Goal: Task Accomplishment & Management: Manage account settings

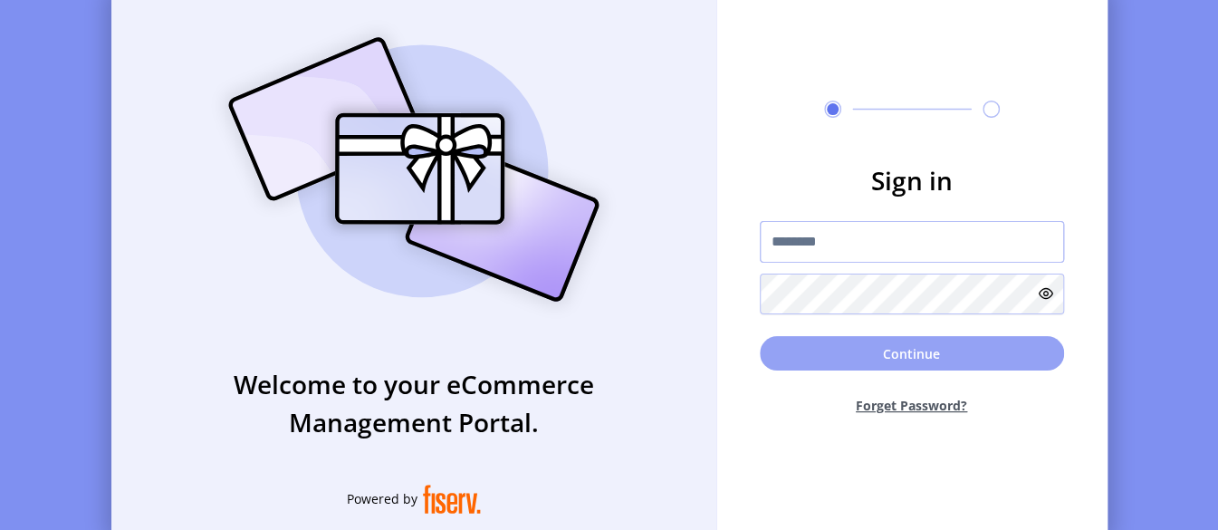
type input "**********"
click at [902, 359] on button "Continue" at bounding box center [912, 353] width 304 height 34
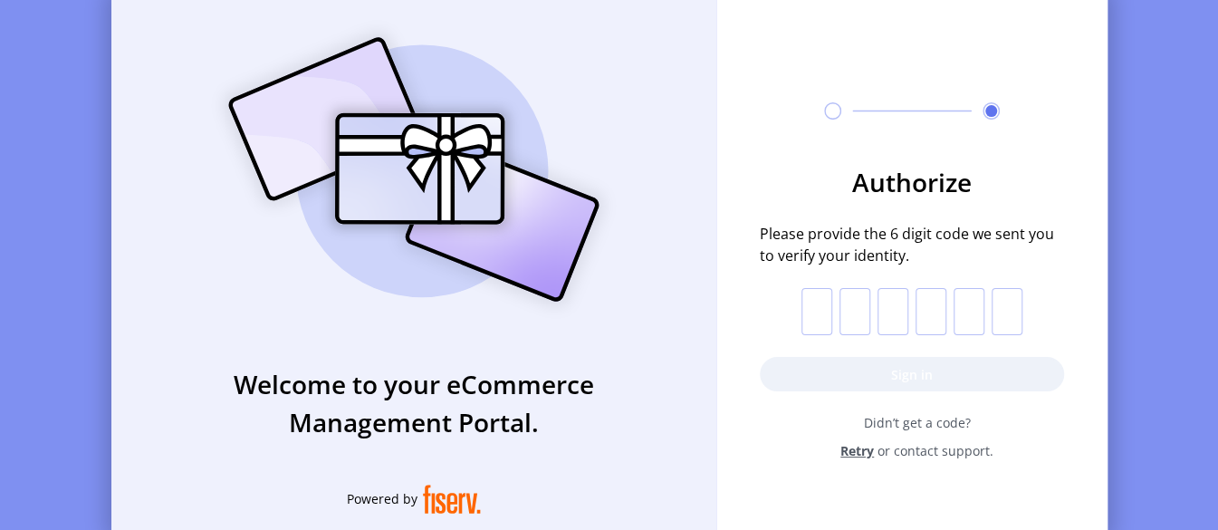
click at [820, 318] on input "text" at bounding box center [816, 311] width 31 height 47
type input "*"
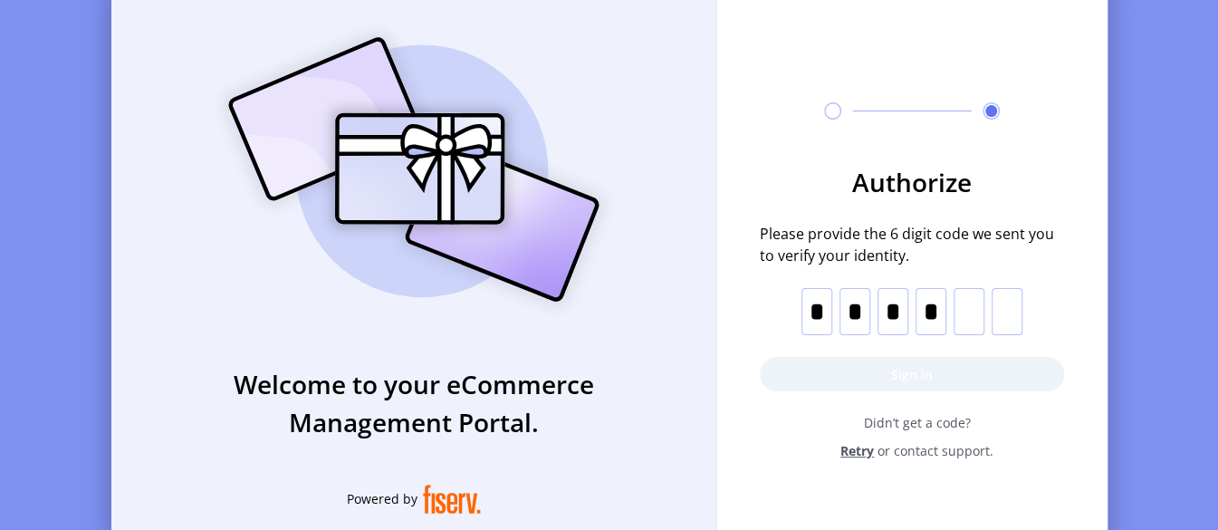
type input "*"
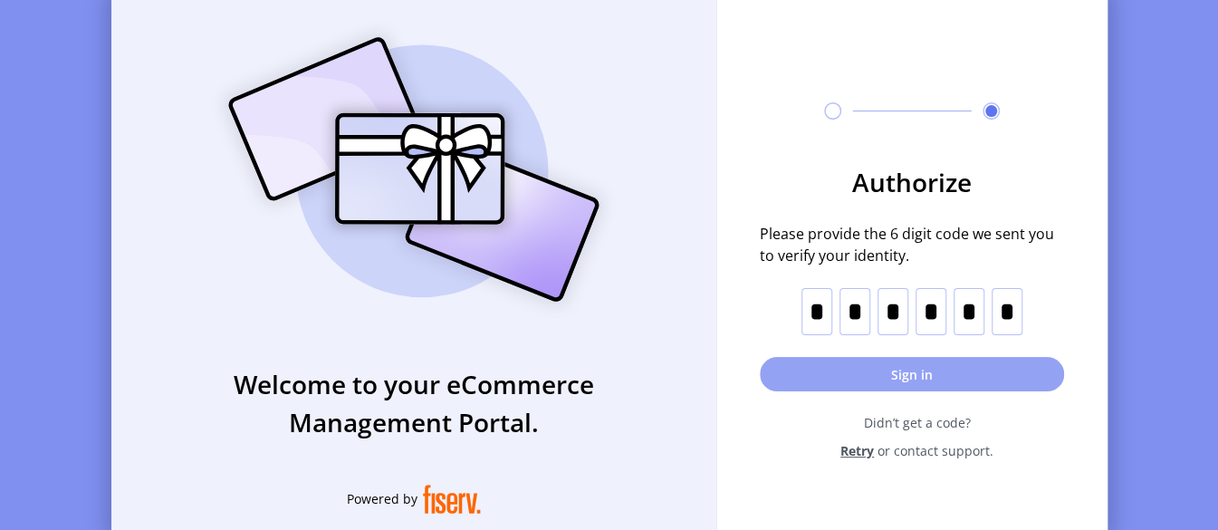
type input "*"
click at [889, 371] on button "Sign in" at bounding box center [912, 374] width 304 height 34
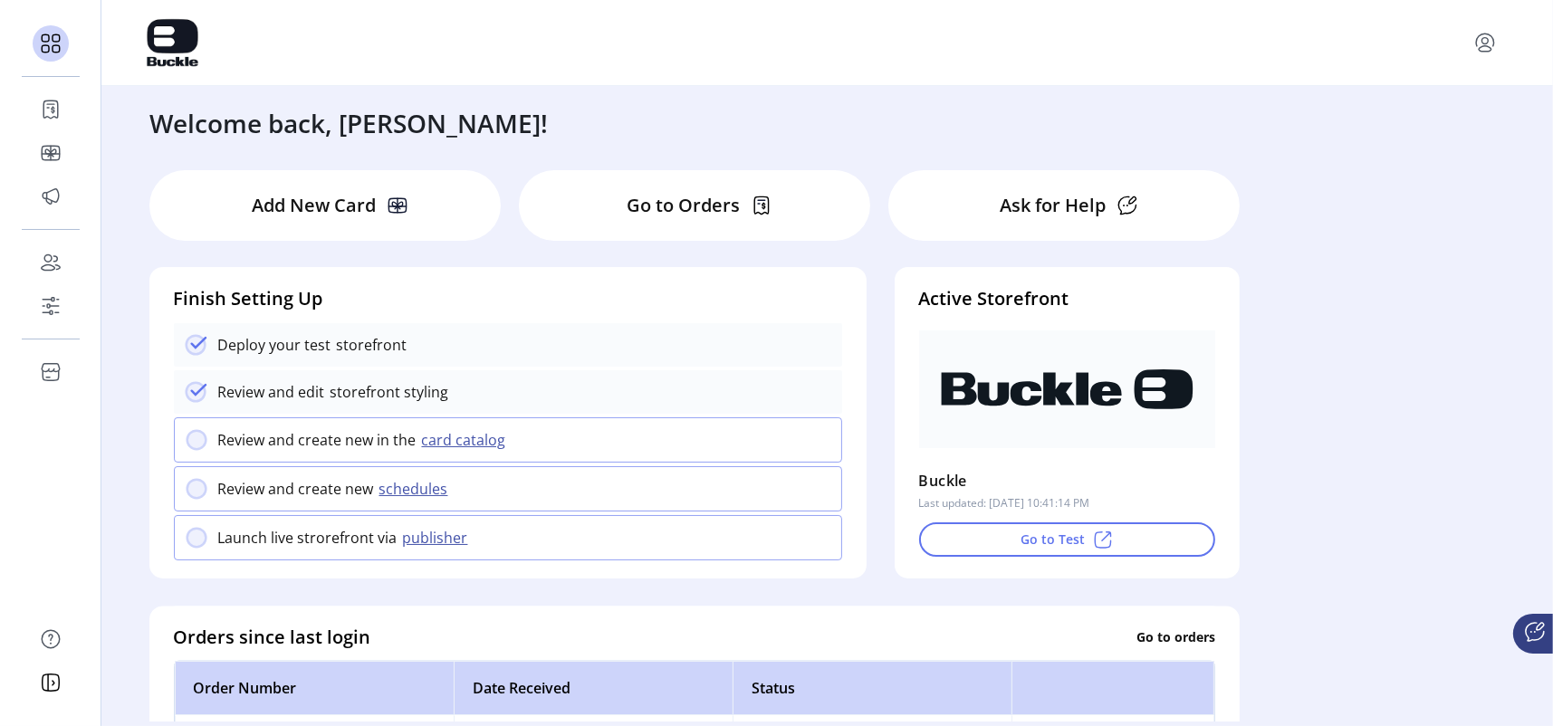
click at [660, 206] on p "Go to Orders" at bounding box center [683, 205] width 113 height 27
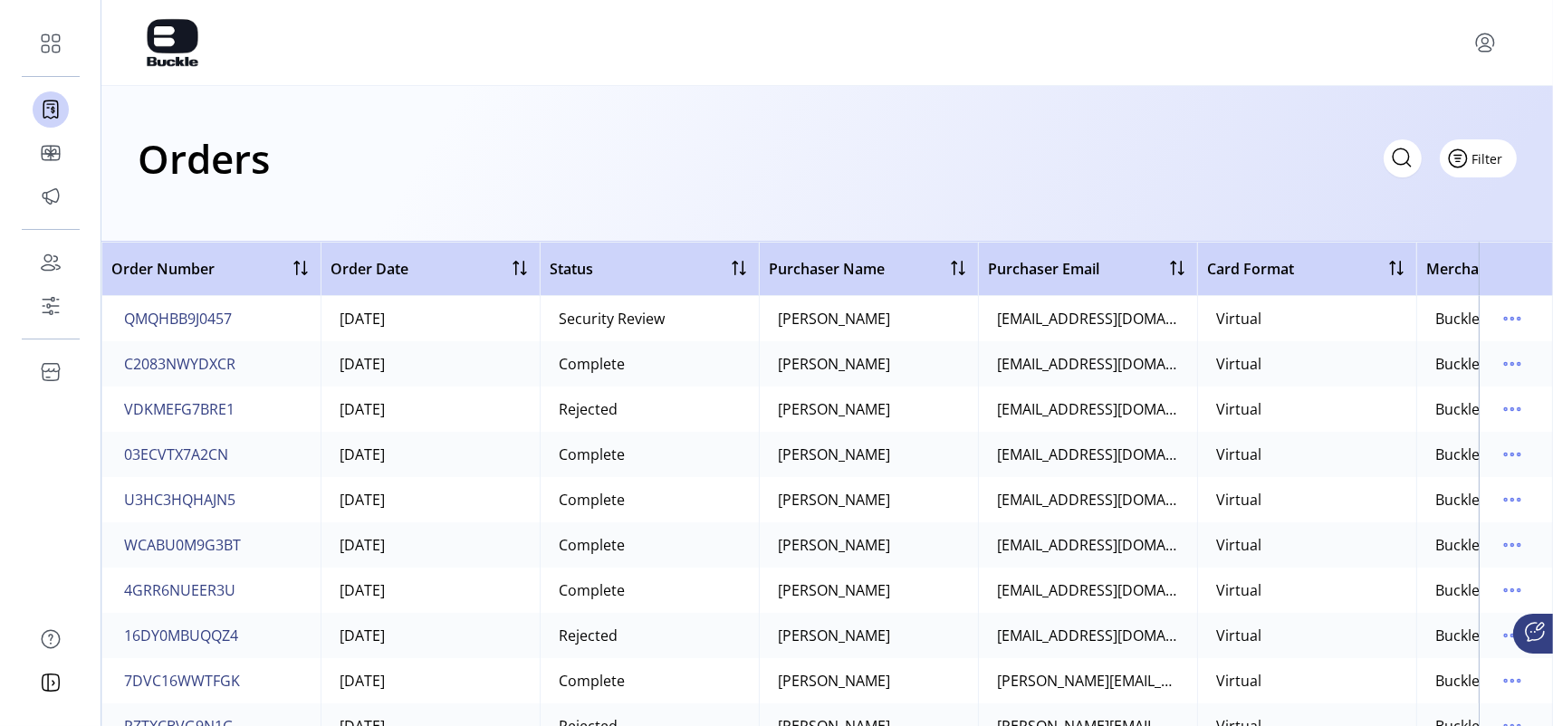
click at [1217, 159] on icon "Filter Button" at bounding box center [1457, 158] width 29 height 29
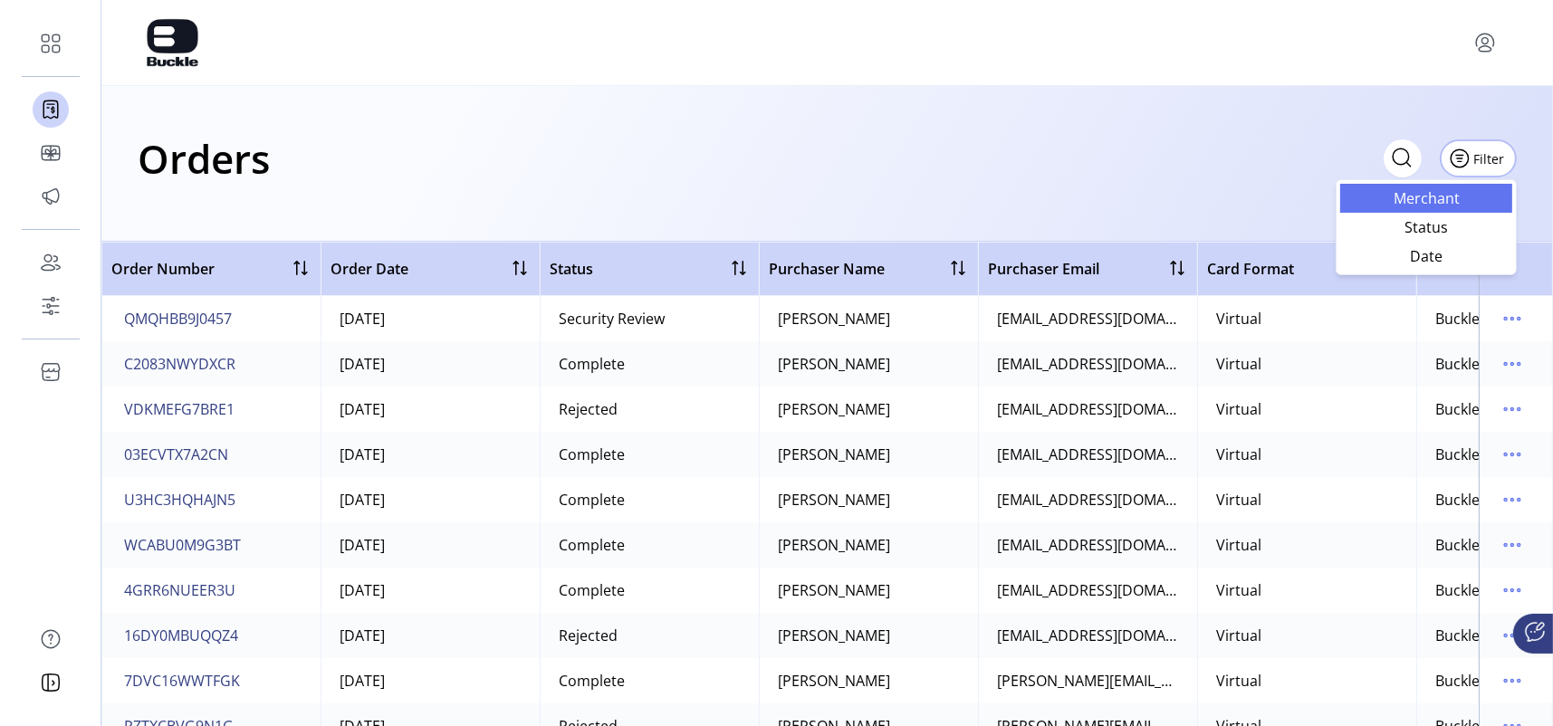
click at [1217, 200] on span "Merchant" at bounding box center [1426, 198] width 150 height 14
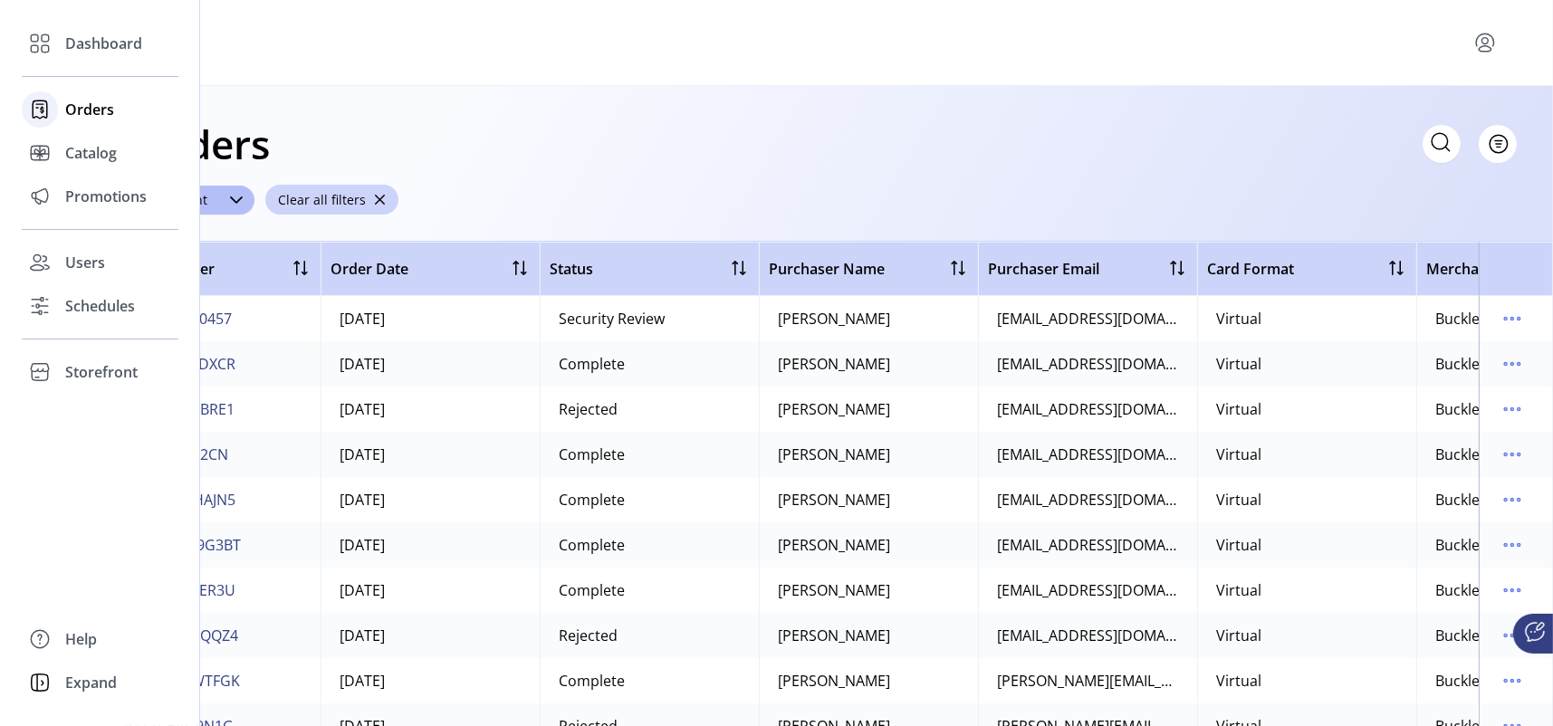
click at [72, 110] on span "Orders" at bounding box center [89, 110] width 49 height 22
click at [72, 47] on span "Dashboard" at bounding box center [103, 44] width 77 height 22
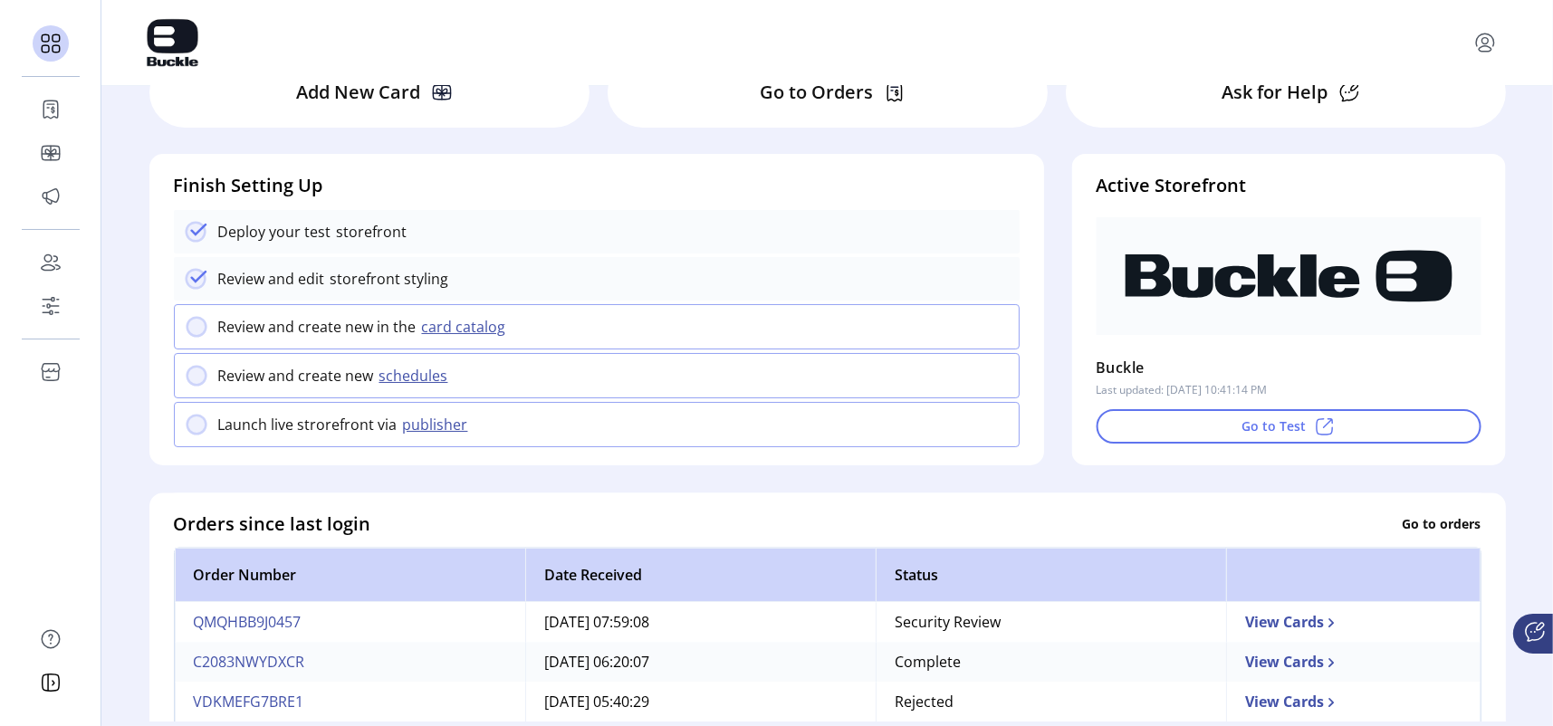
scroll to position [362, 0]
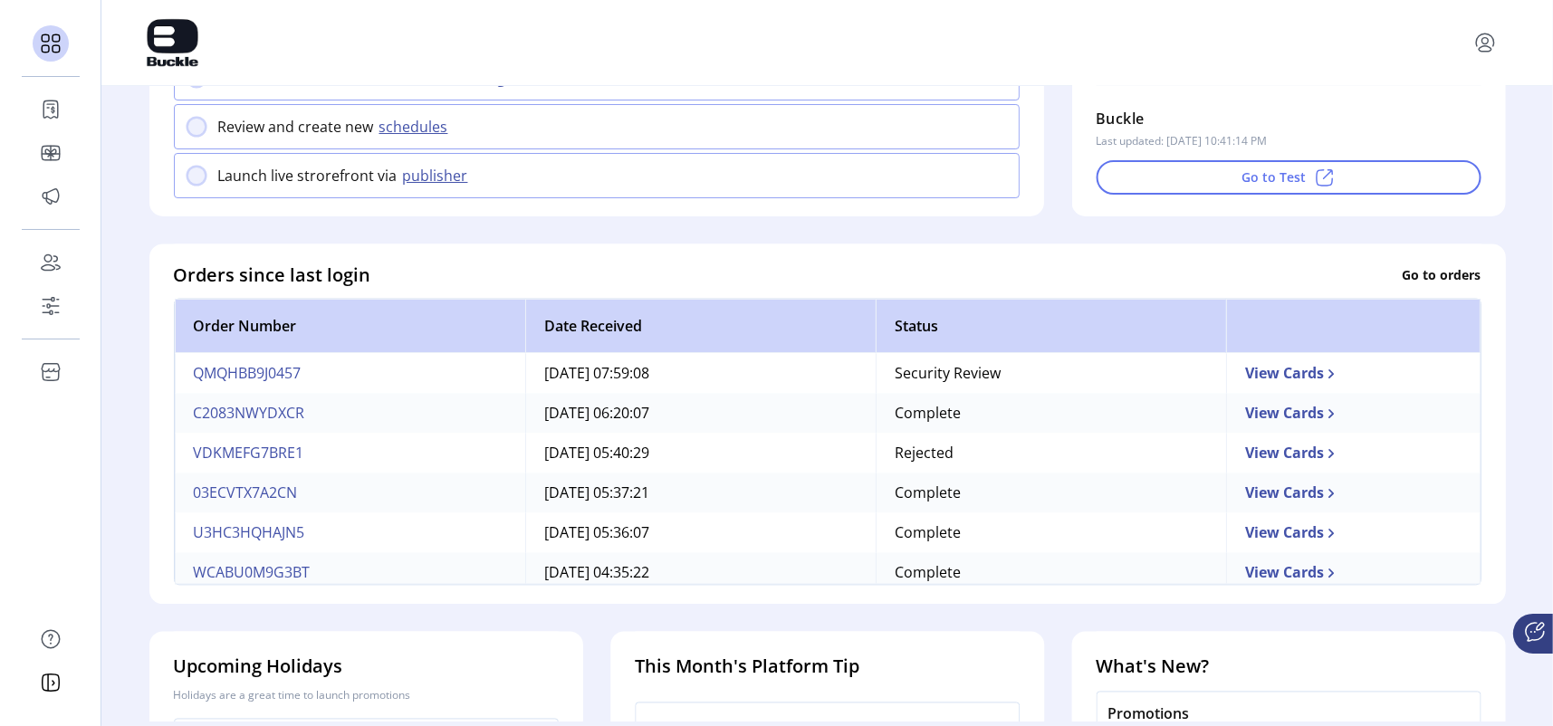
click at [1217, 285] on div "Orders since last login Go to orders" at bounding box center [827, 275] width 1307 height 27
click at [1217, 282] on p "Go to orders" at bounding box center [1441, 275] width 79 height 19
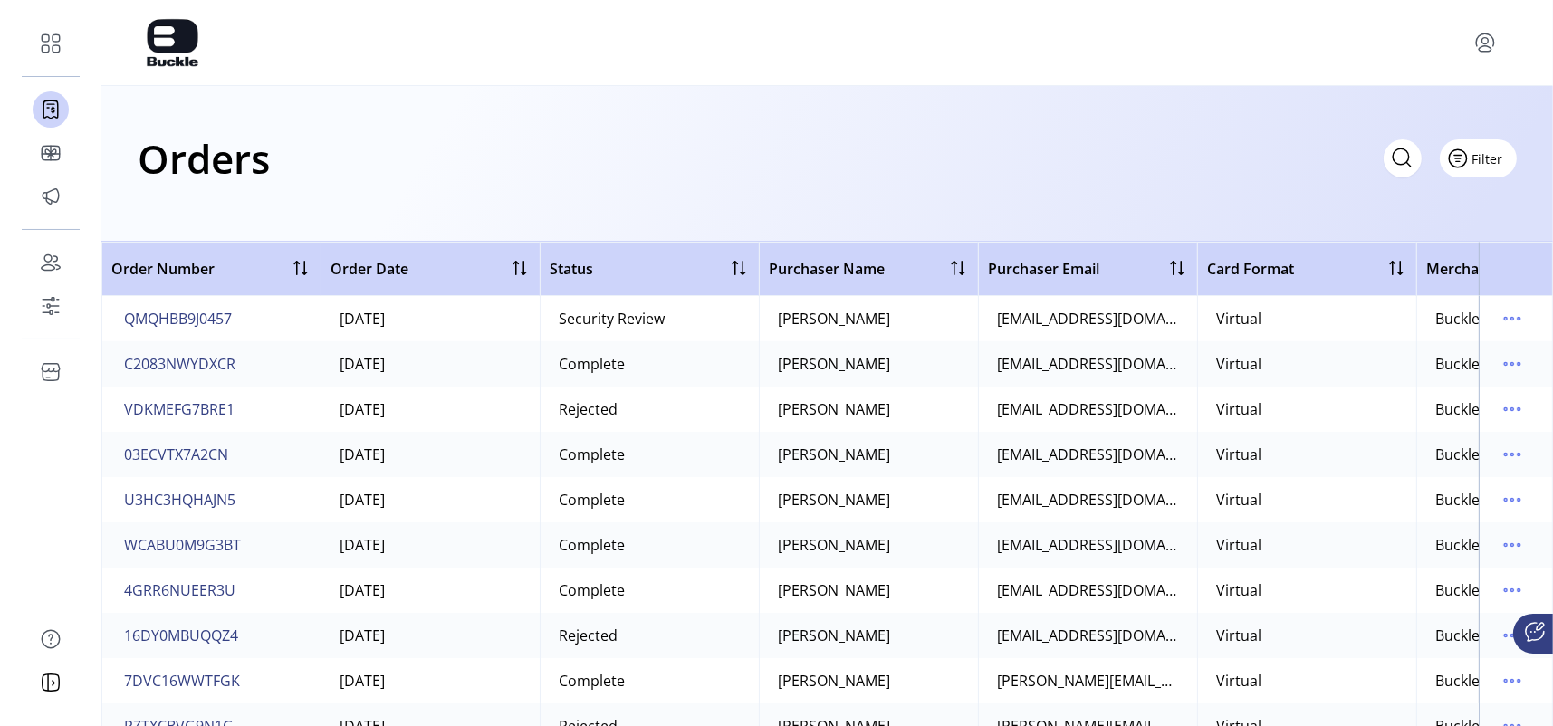
click at [1217, 163] on span "Filter" at bounding box center [1487, 158] width 31 height 19
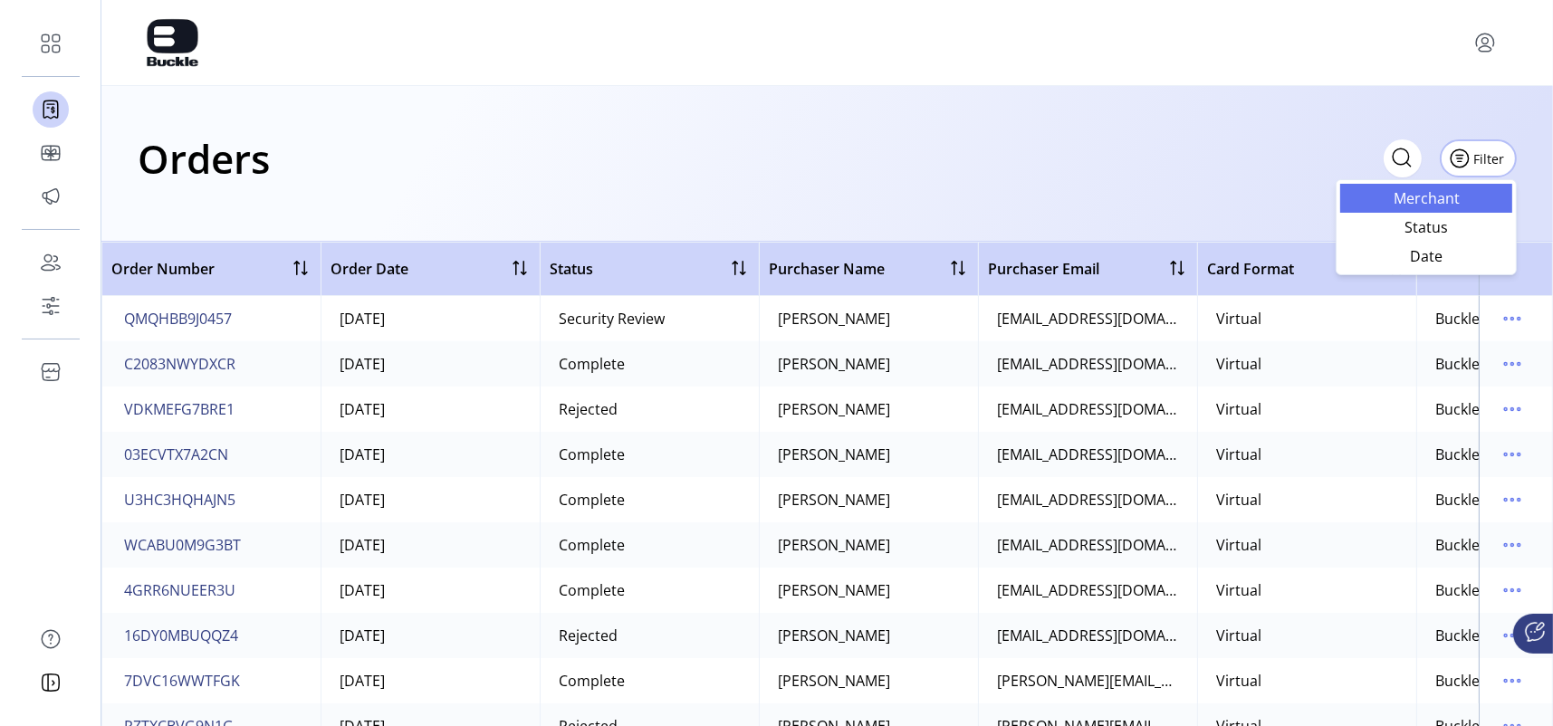
click at [1217, 204] on span "Merchant" at bounding box center [1426, 198] width 150 height 14
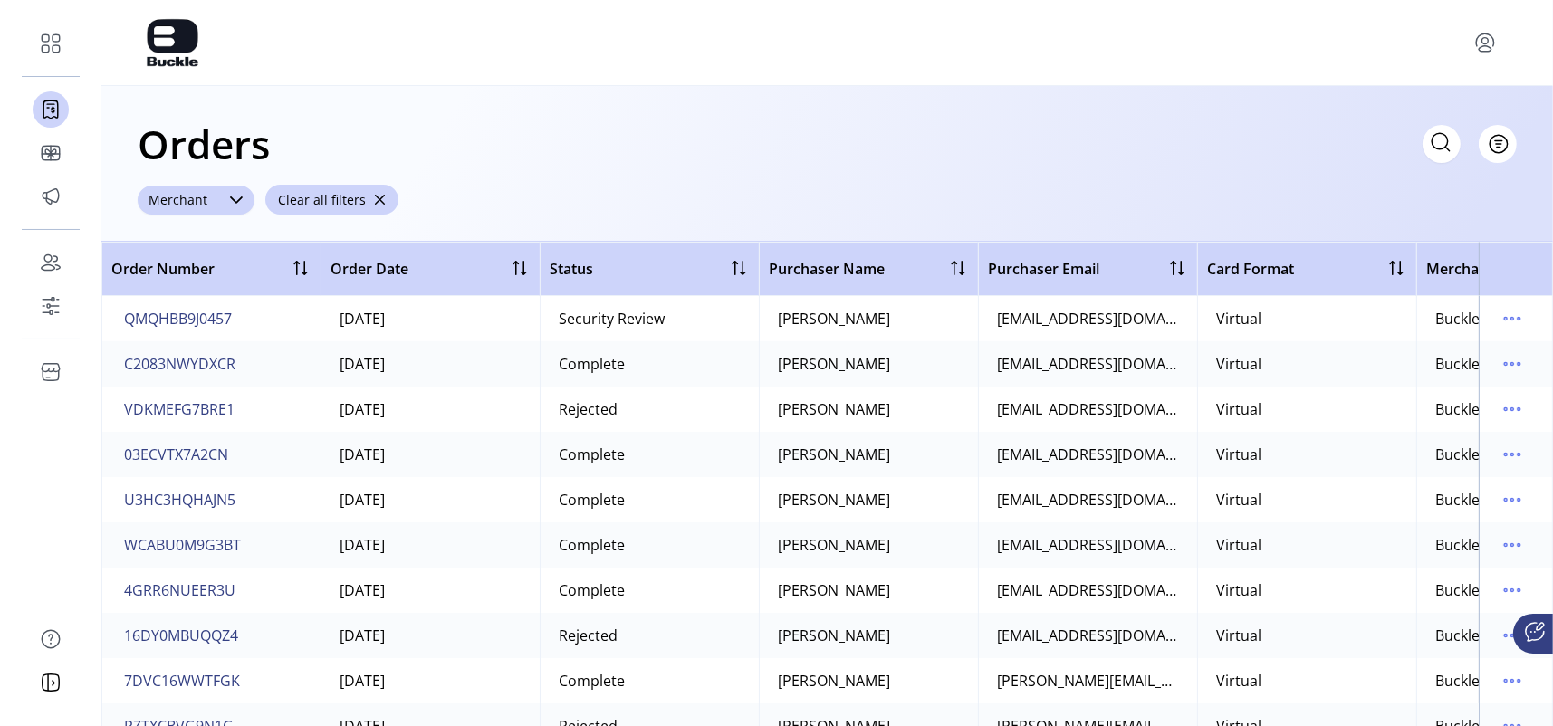
click at [229, 196] on icon at bounding box center [236, 200] width 14 height 14
click at [160, 267] on div "Buckle" at bounding box center [162, 268] width 18 height 18
click at [224, 310] on span "Apply Filter" at bounding box center [211, 309] width 98 height 19
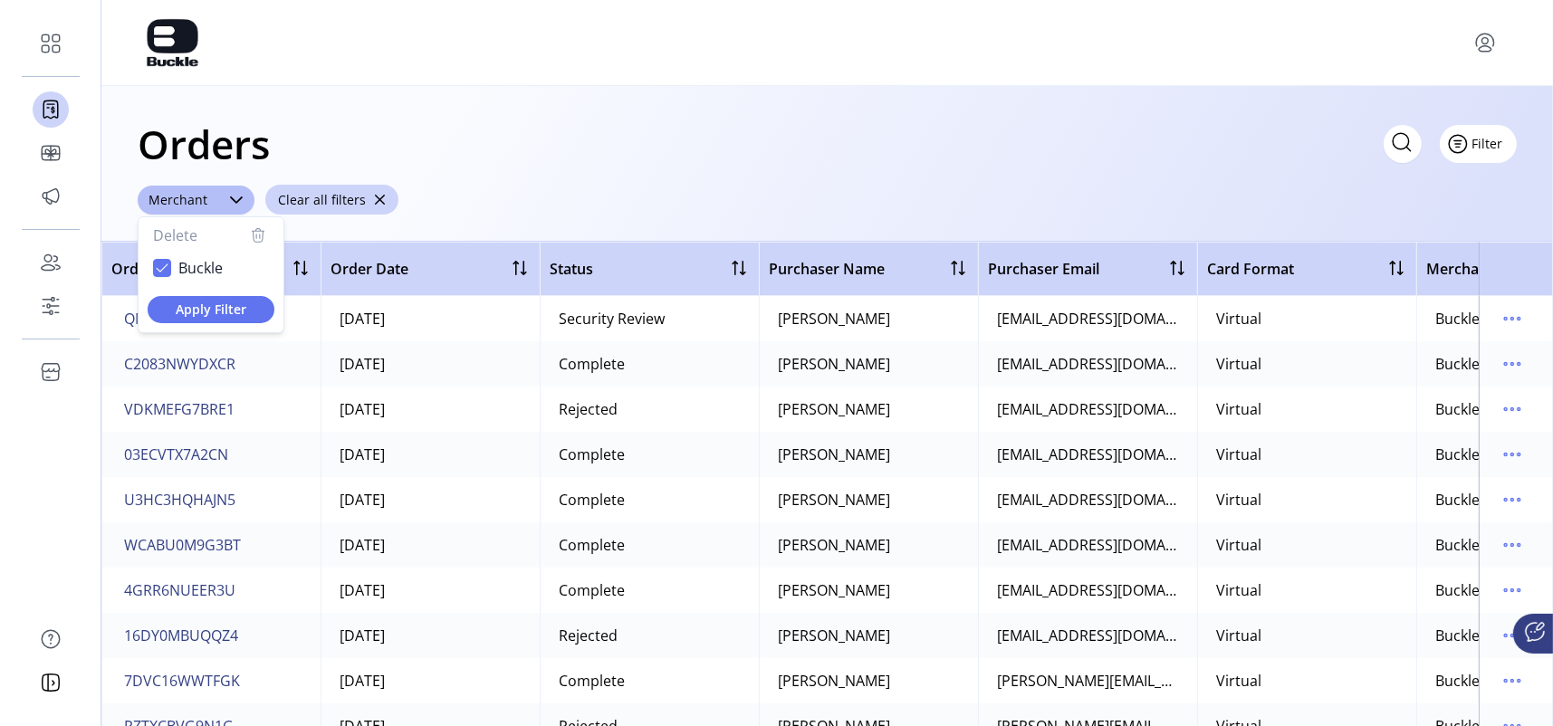
click at [1217, 149] on span "Filter" at bounding box center [1487, 143] width 31 height 19
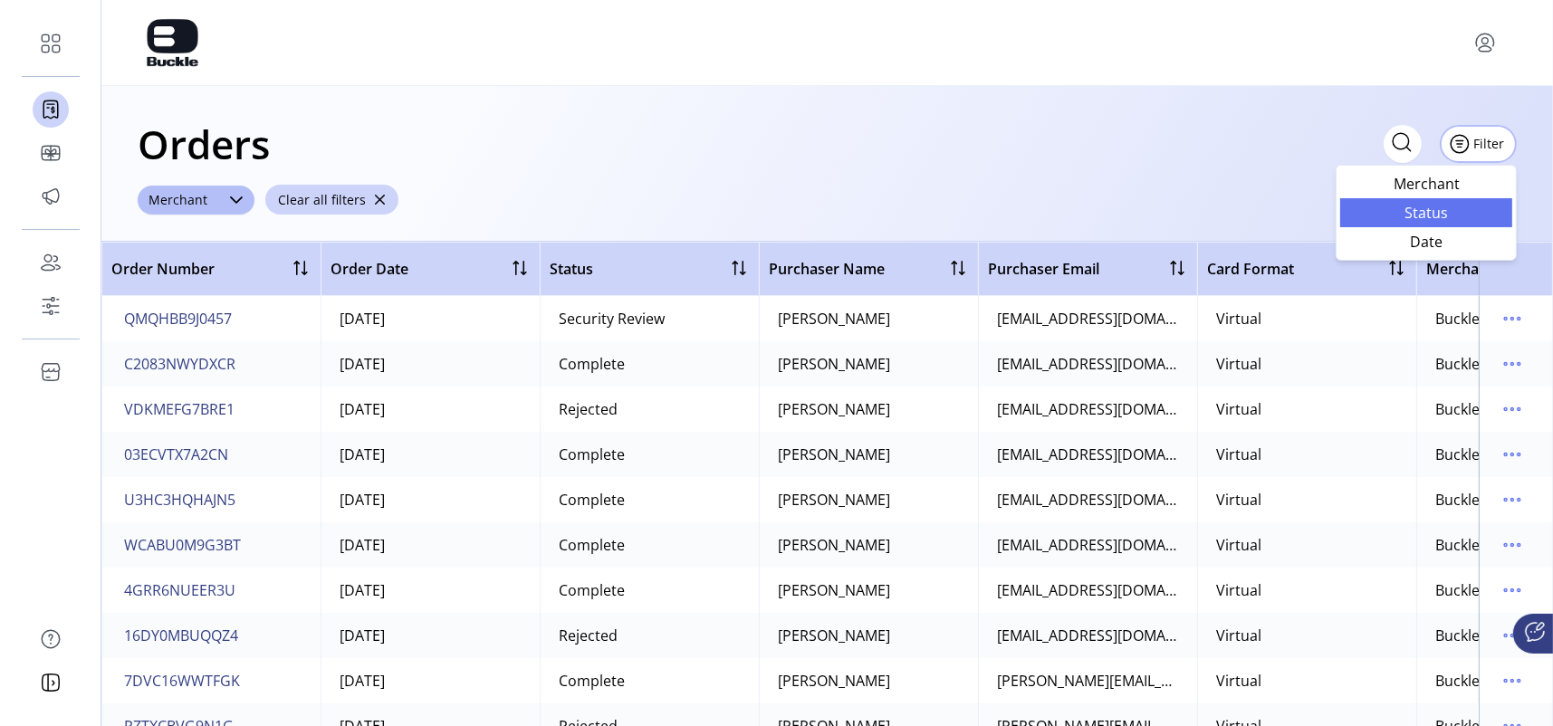
click at [1217, 213] on span "Status" at bounding box center [1426, 213] width 150 height 14
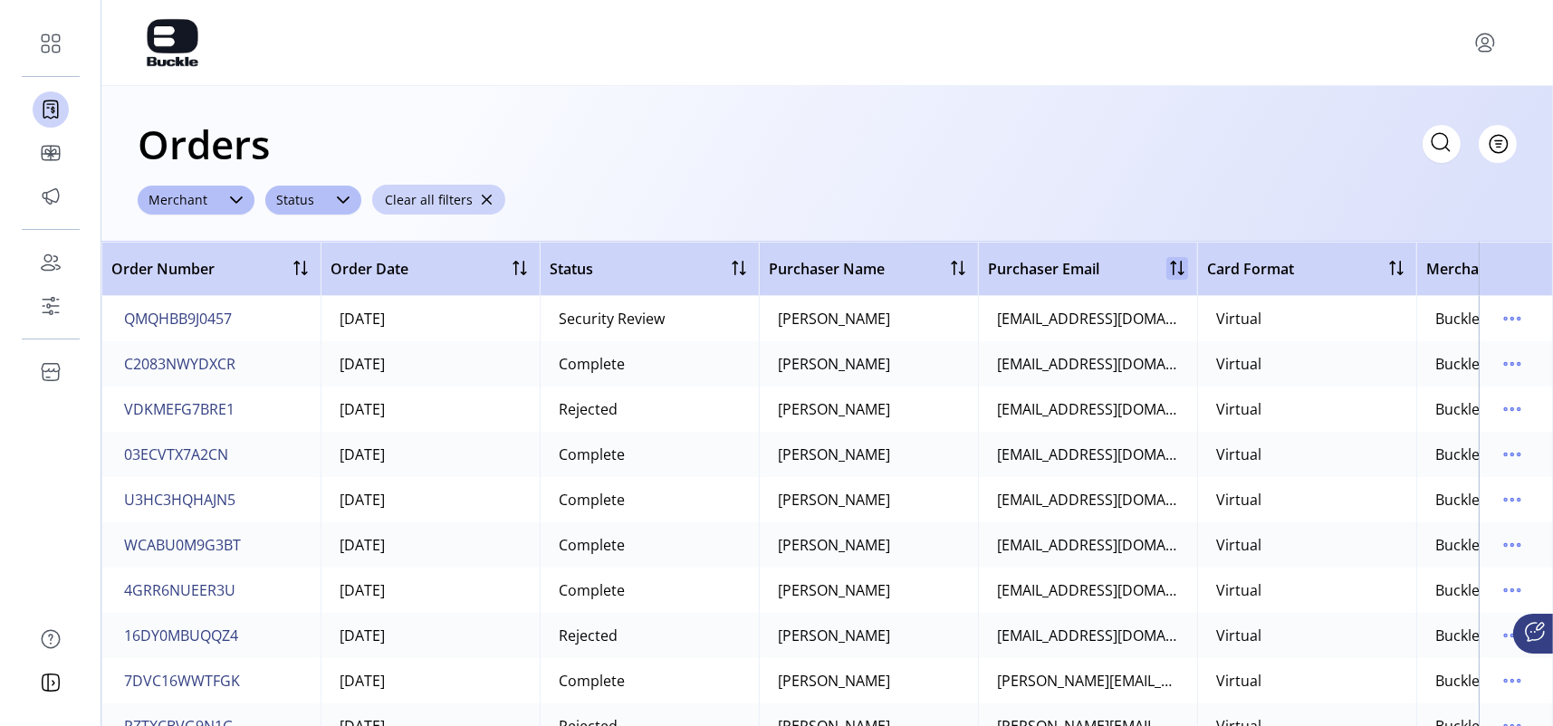
click at [1181, 262] on div at bounding box center [1177, 268] width 22 height 22
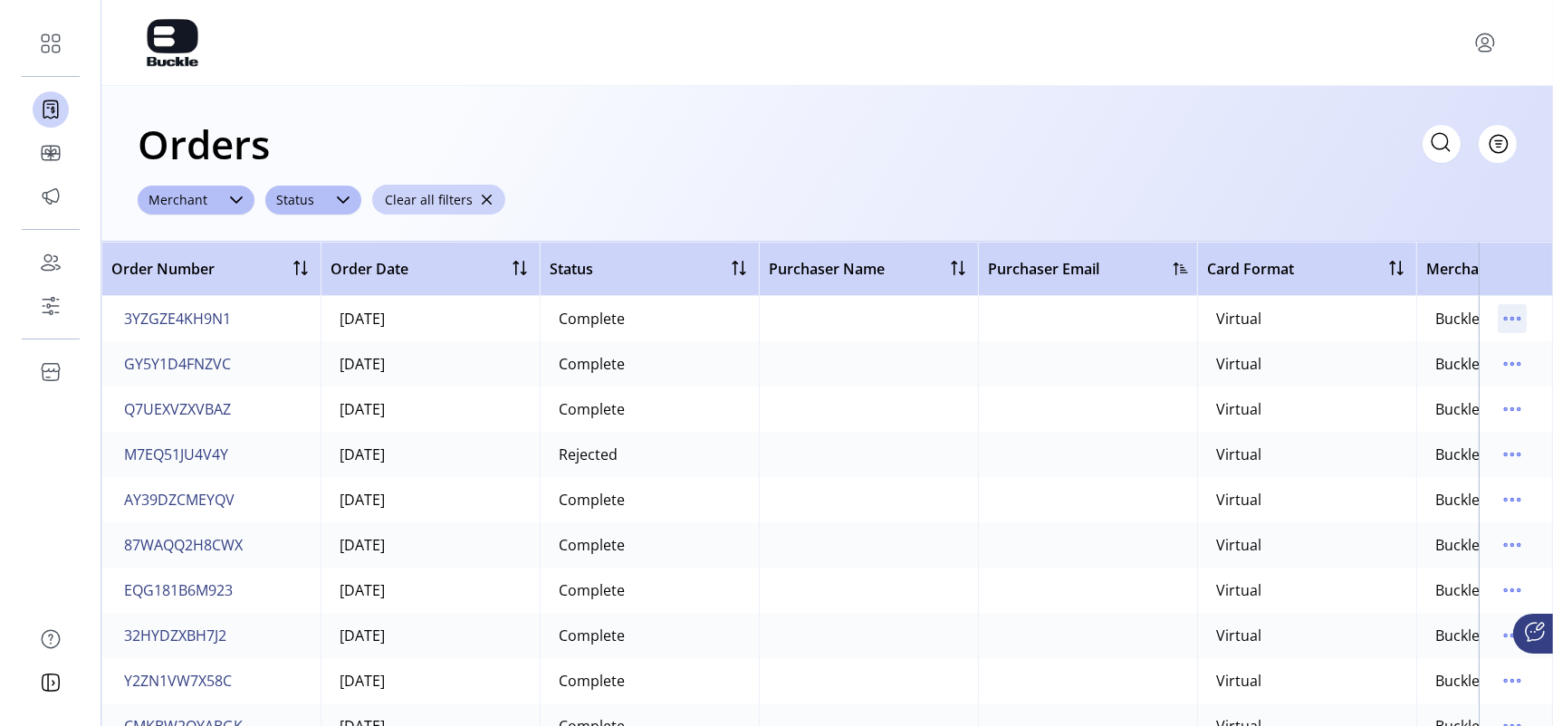
click at [1217, 322] on icon "menu" at bounding box center [1512, 318] width 29 height 29
click at [1217, 164] on div "Orders Filter Focused All Orders" at bounding box center [827, 143] width 1379 height 63
click at [1217, 139] on icon at bounding box center [1440, 142] width 29 height 29
type input "**********"
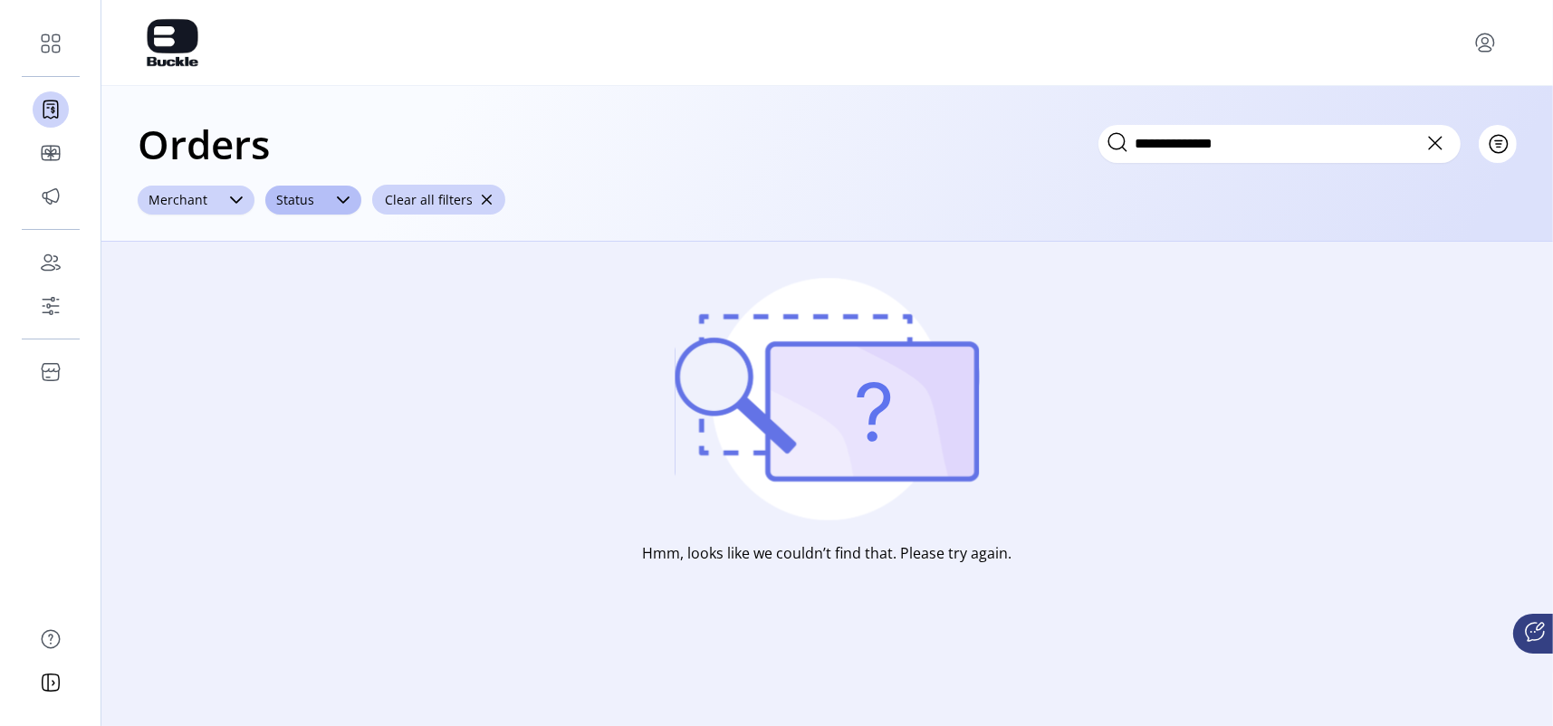
click at [230, 196] on icon at bounding box center [236, 200] width 14 height 14
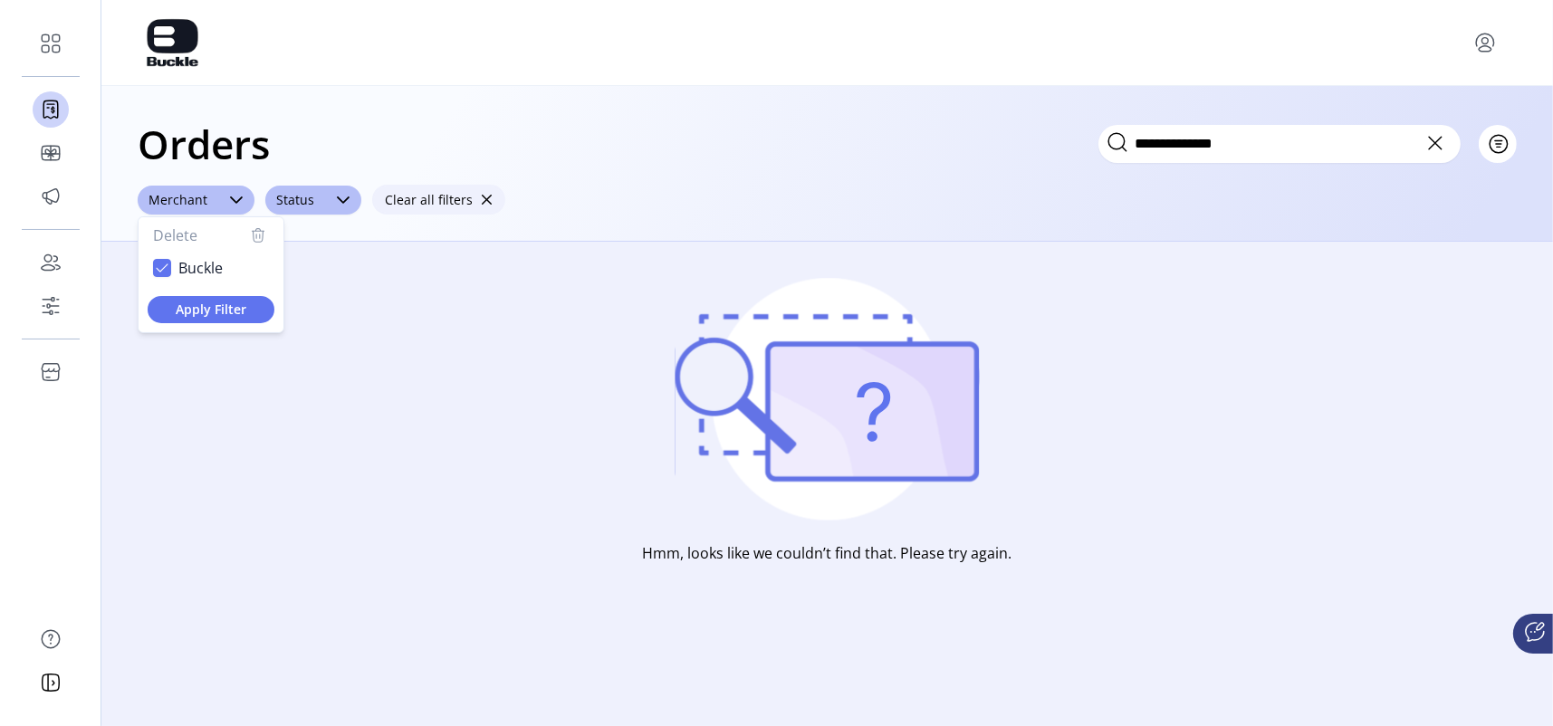
click at [482, 199] on span "button" at bounding box center [486, 200] width 13 height 13
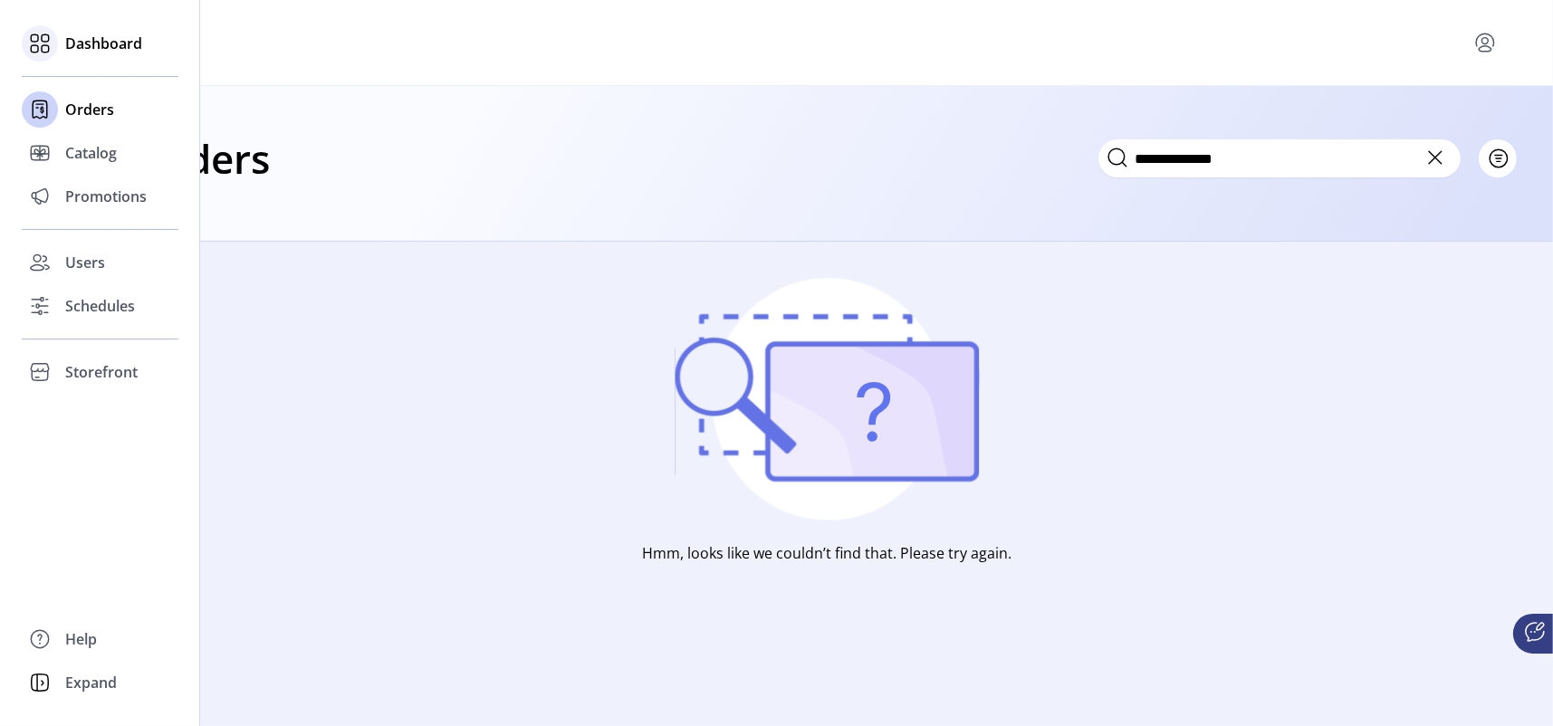
click at [110, 46] on span "Dashboard" at bounding box center [103, 44] width 77 height 22
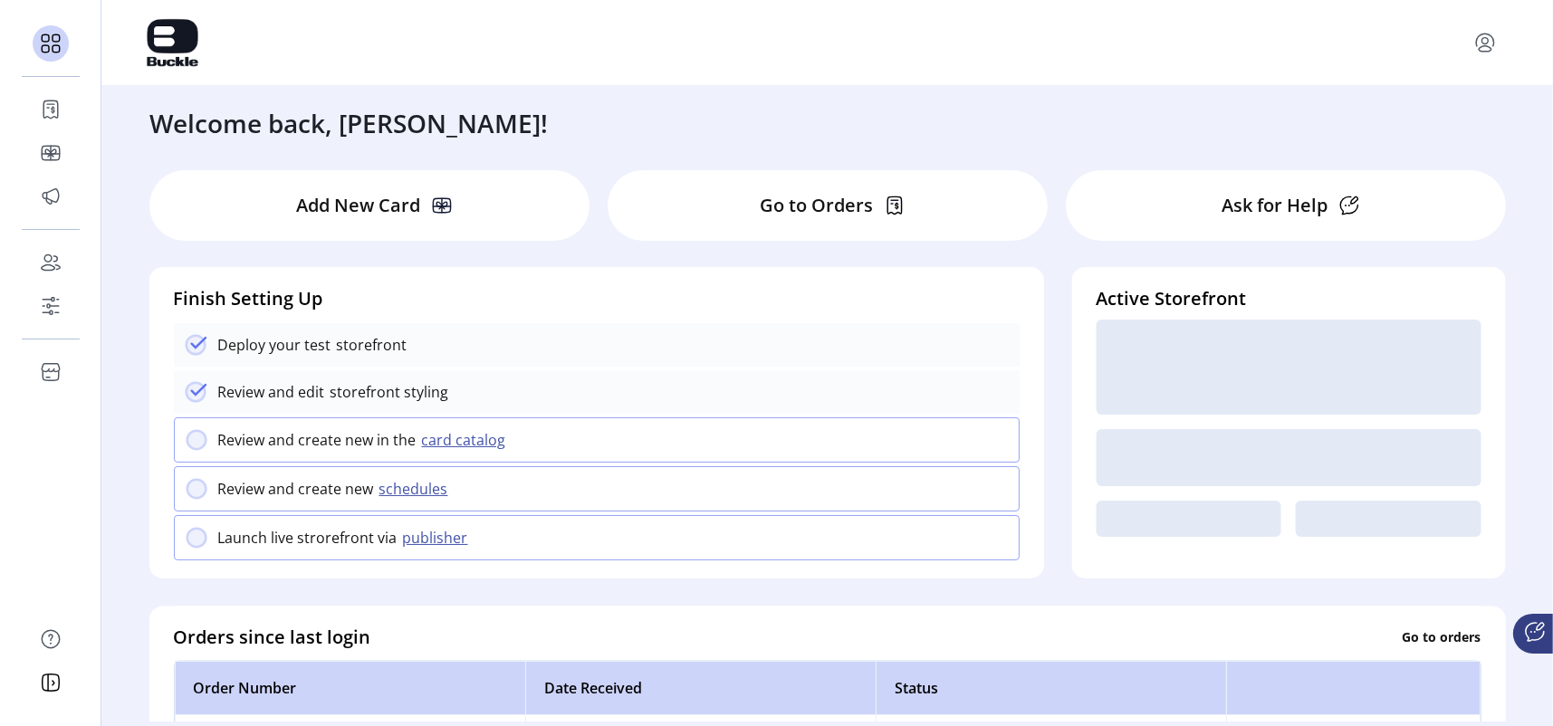
click at [747, 211] on div "Go to Orders" at bounding box center [828, 205] width 440 height 71
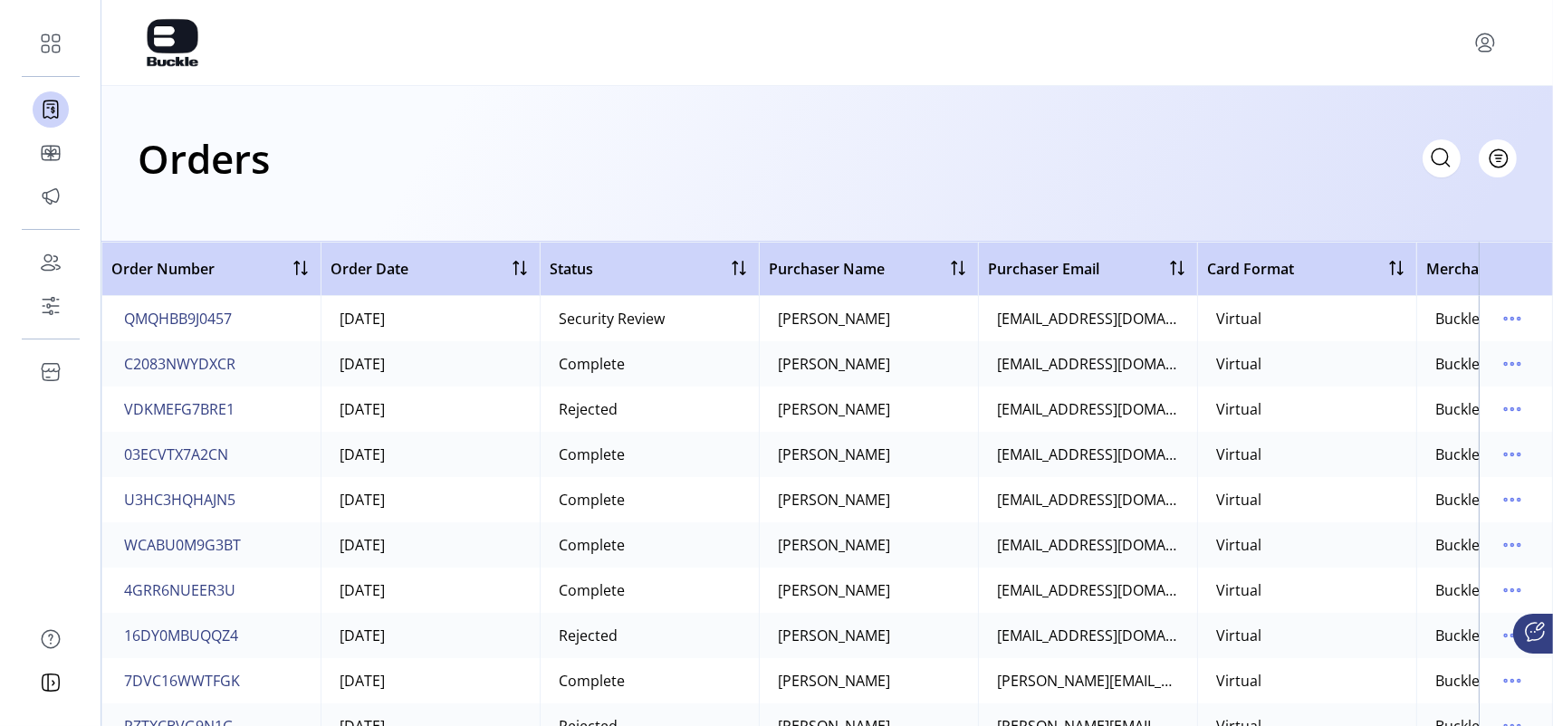
click at [1217, 155] on icon at bounding box center [1440, 157] width 29 height 29
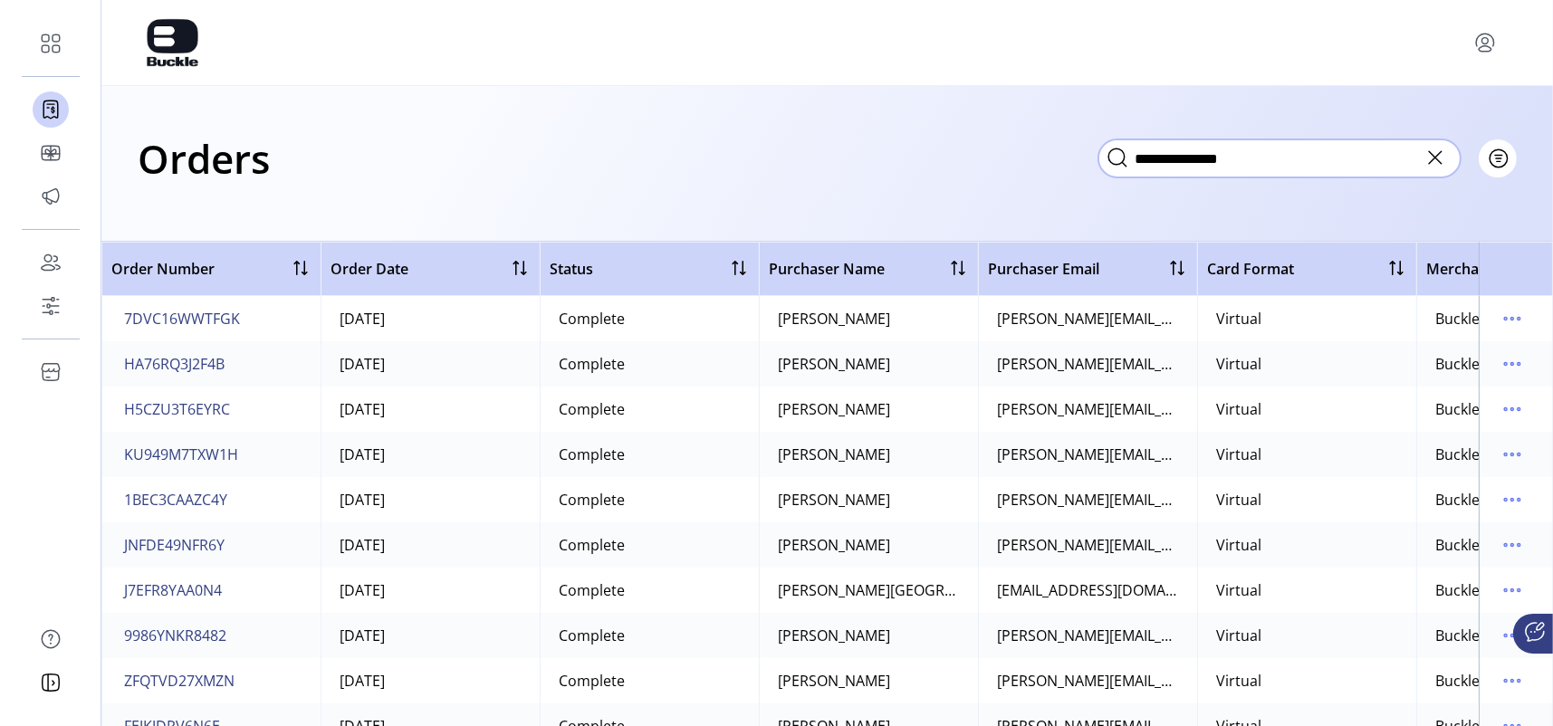
type input "**********"
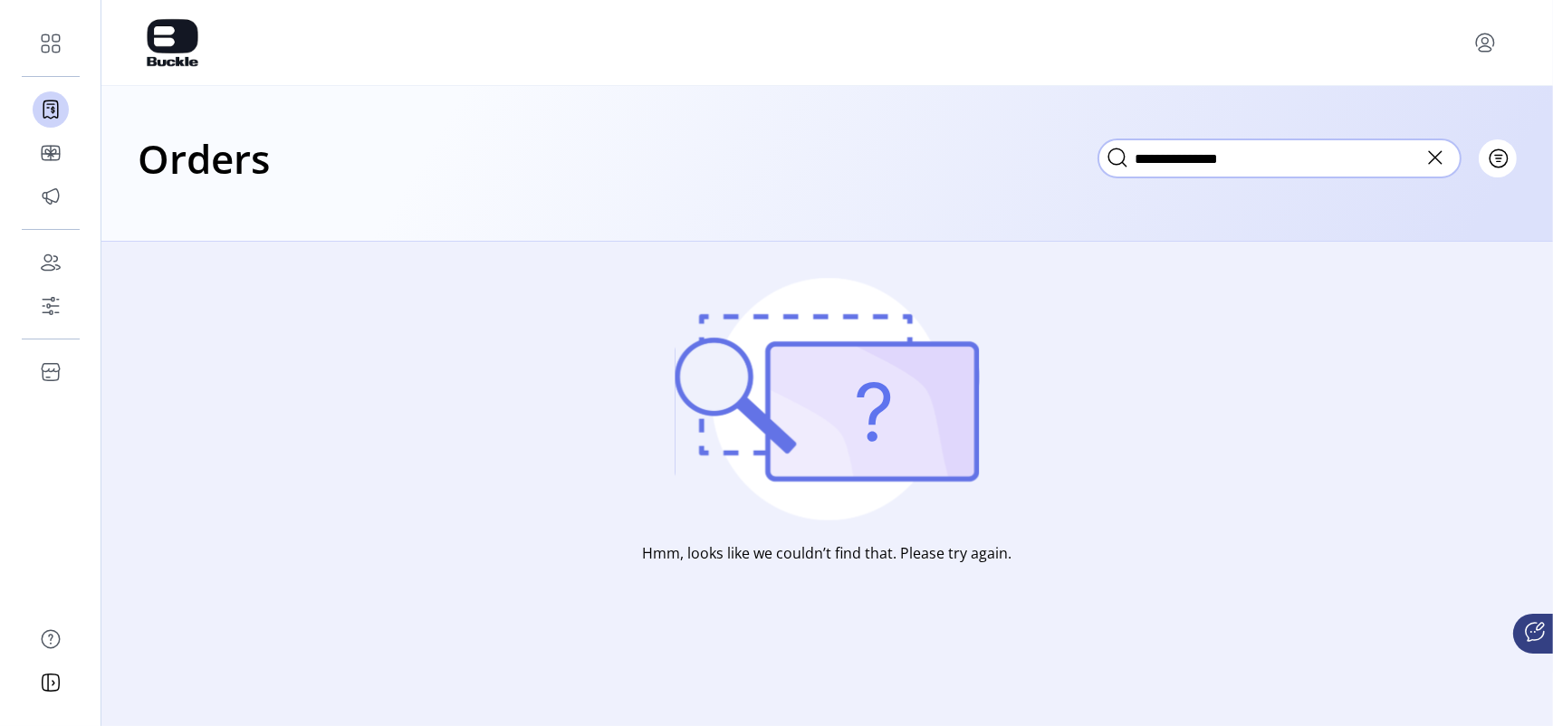
drag, startPoint x: 1125, startPoint y: 157, endPoint x: 1027, endPoint y: 157, distance: 97.8
click at [1027, 157] on div "**********" at bounding box center [827, 158] width 1379 height 63
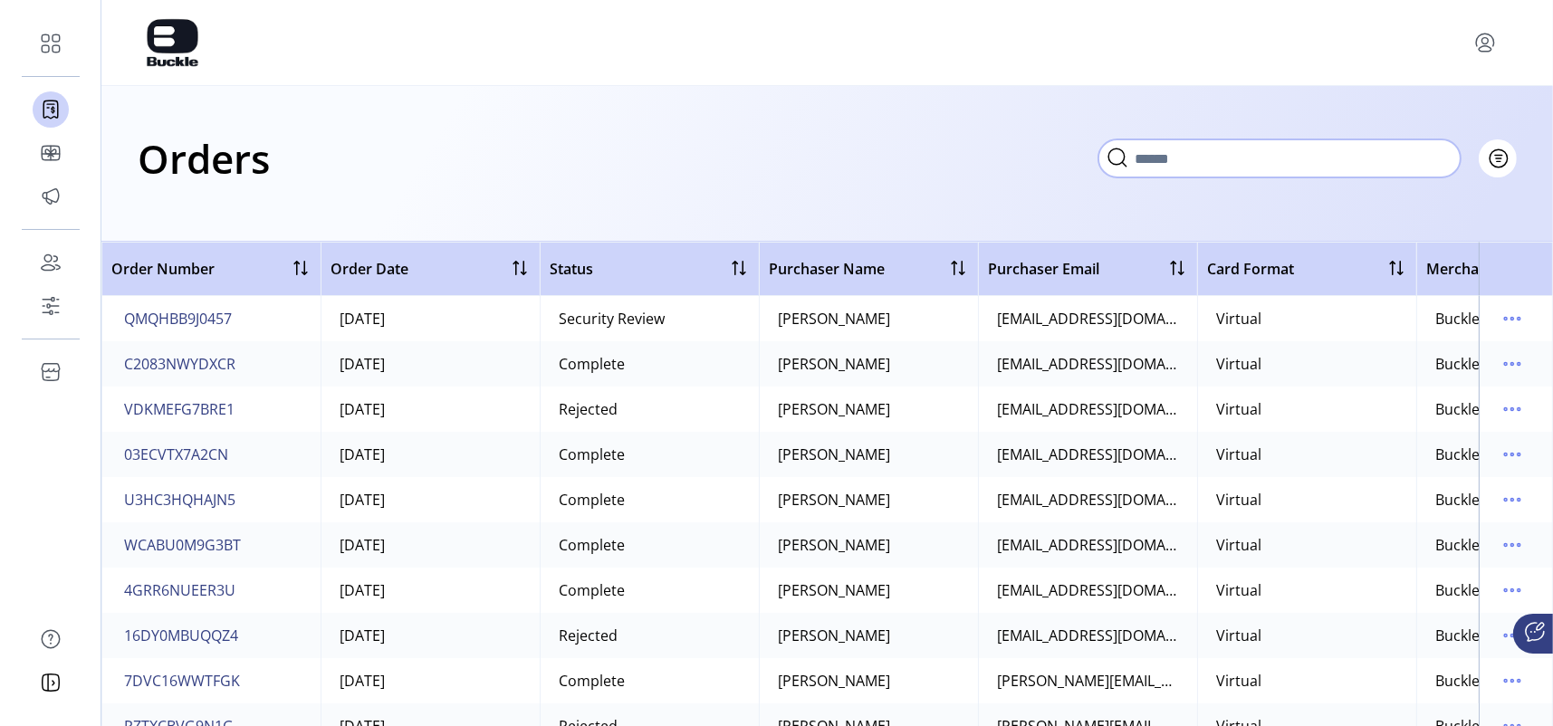
click at [1185, 165] on input "text" at bounding box center [1279, 158] width 362 height 38
